Goal: Task Accomplishment & Management: Complete application form

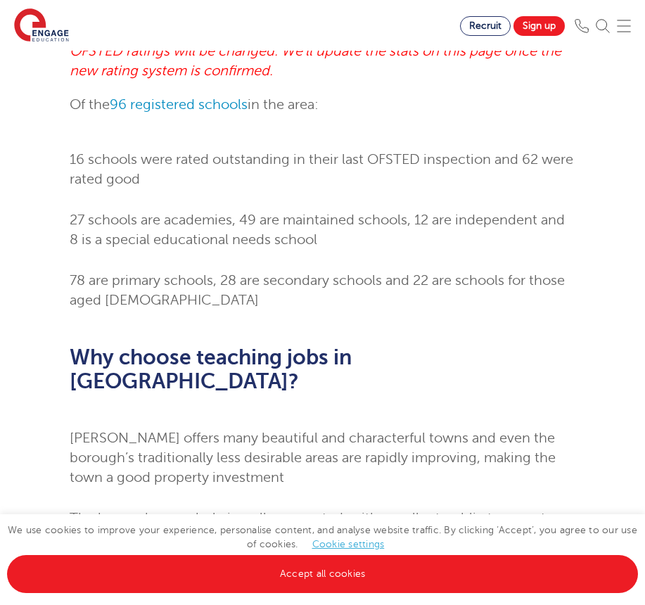
scroll to position [791, 0]
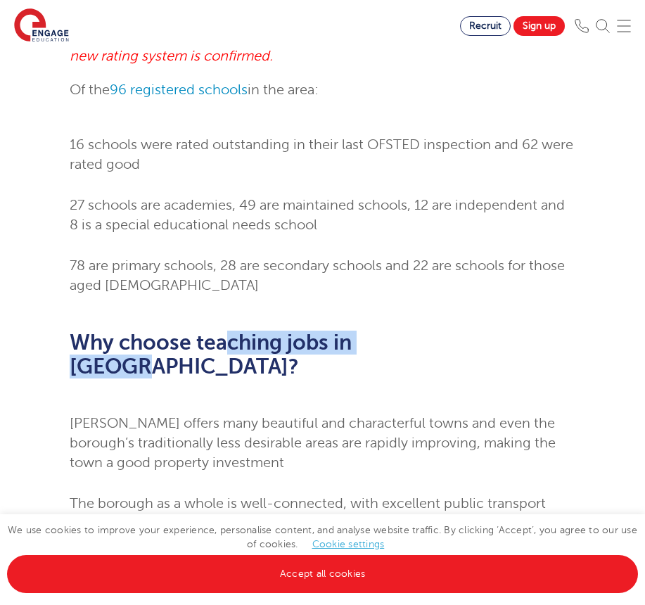
drag, startPoint x: 429, startPoint y: 306, endPoint x: 206, endPoint y: 308, distance: 223.1
click at [208, 331] on h2 "Why choose teaching jobs in [GEOGRAPHIC_DATA]?" at bounding box center [323, 355] width 507 height 48
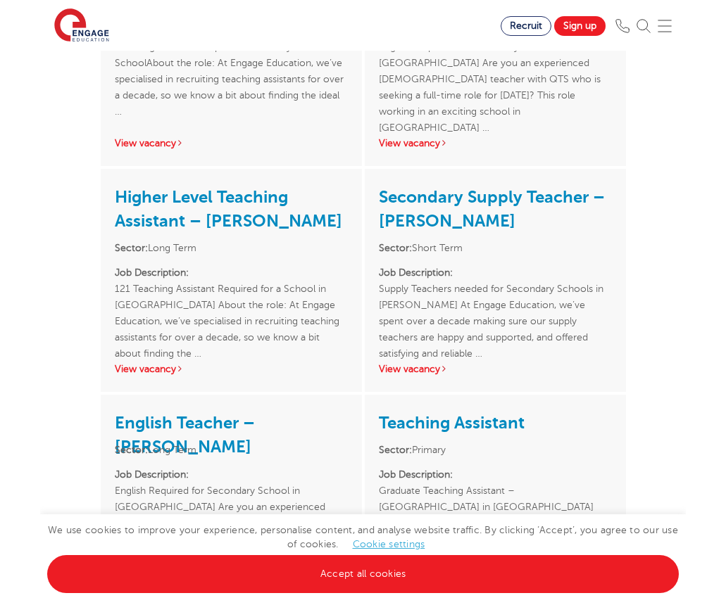
scroll to position [1964, 0]
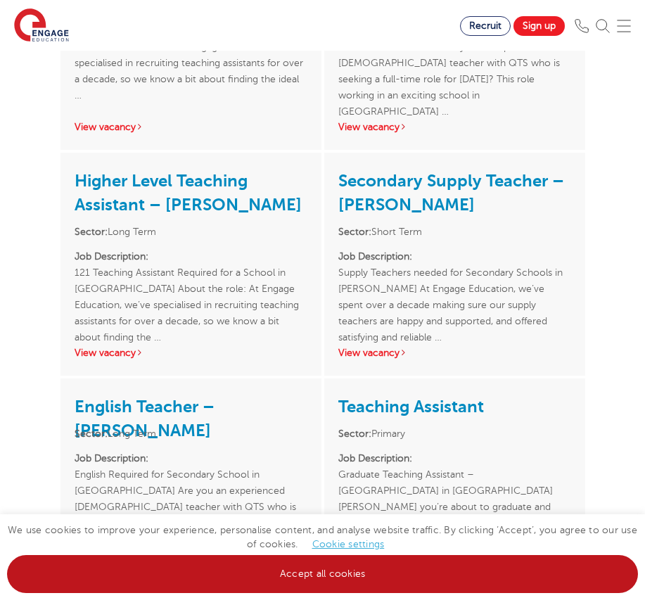
click at [422, 588] on link "Accept all cookies" at bounding box center [322, 574] width 631 height 38
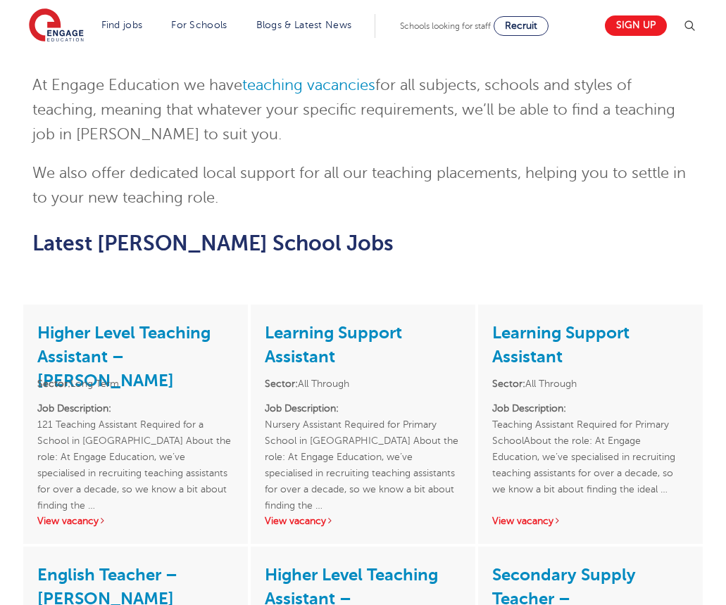
scroll to position [1512, 0]
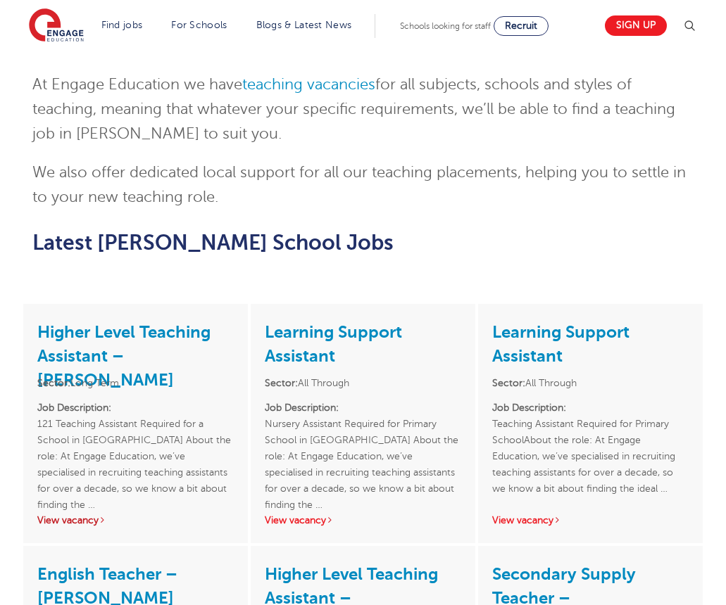
click at [101, 515] on link "View vacancy" at bounding box center [71, 520] width 69 height 11
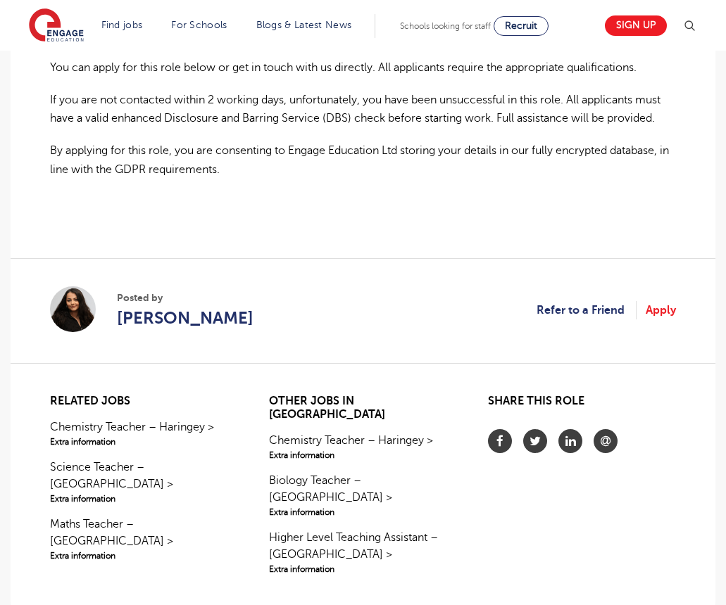
scroll to position [1061, 0]
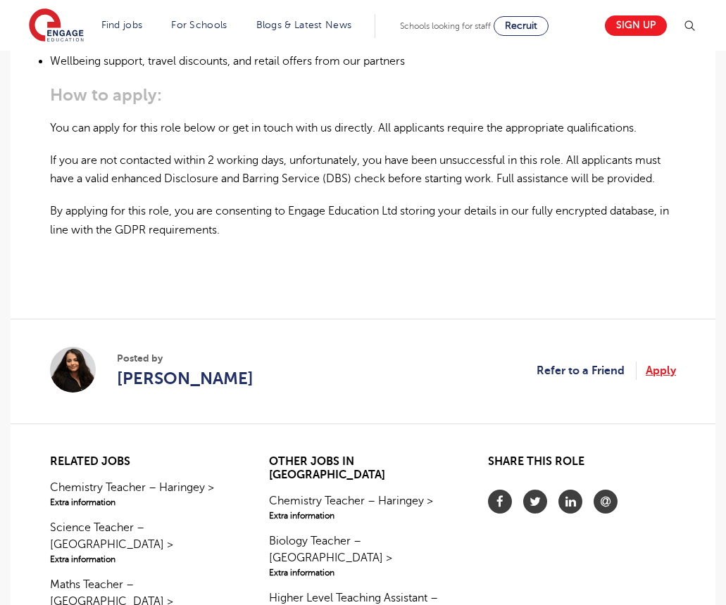
click at [650, 362] on link "Apply" at bounding box center [660, 371] width 30 height 18
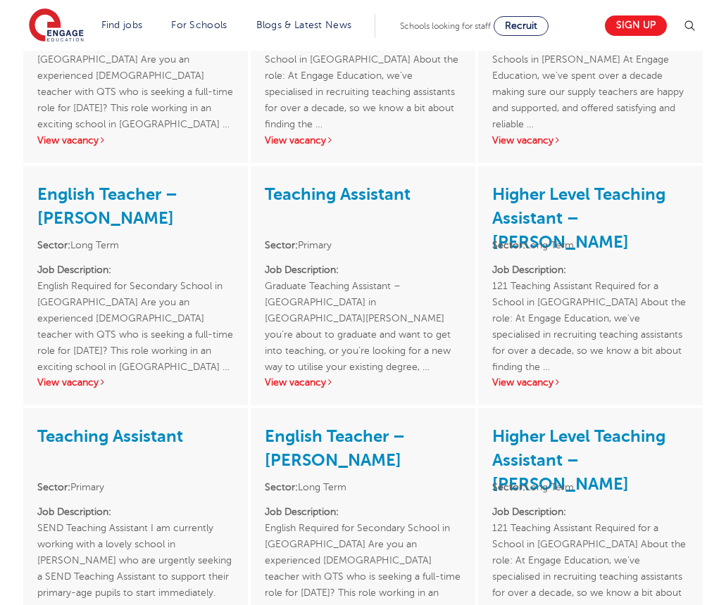
scroll to position [2141, 0]
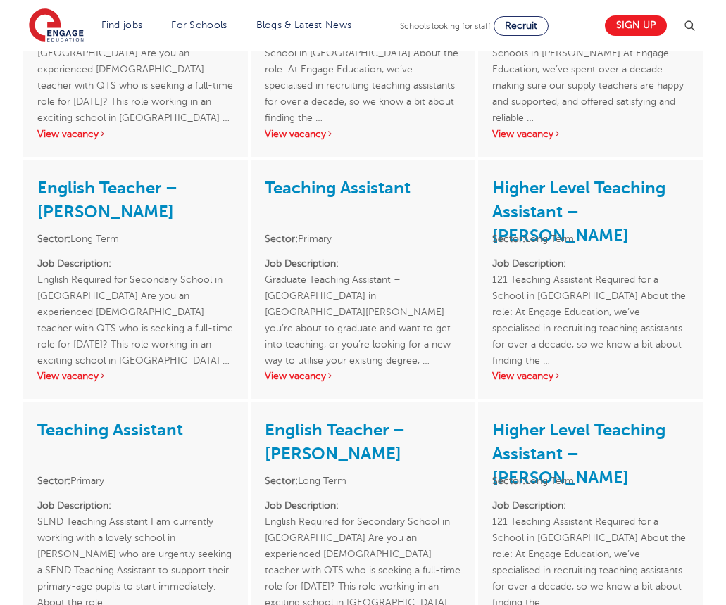
click at [146, 420] on link "Teaching Assistant" at bounding box center [110, 430] width 146 height 20
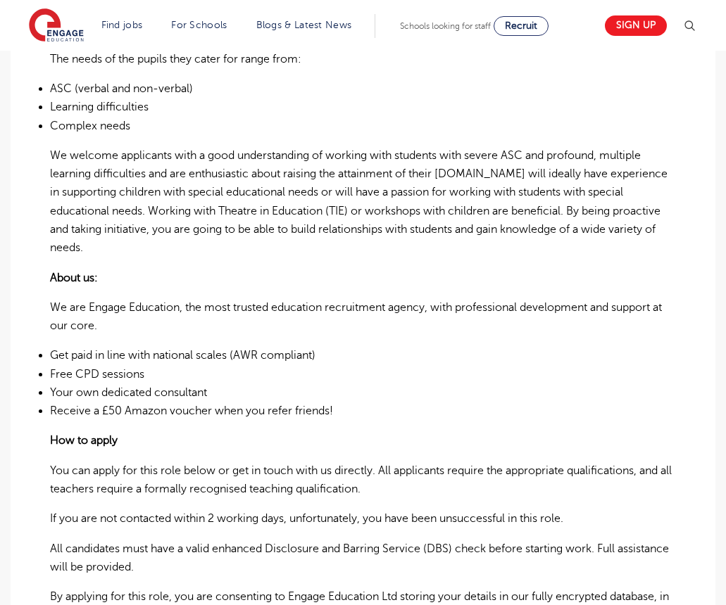
scroll to position [98, 0]
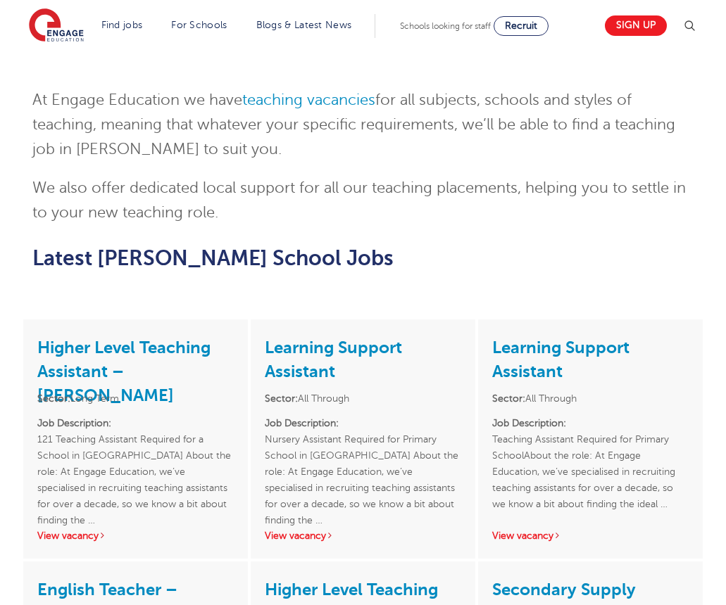
scroll to position [1484, 0]
